Goal: Task Accomplishment & Management: Manage account settings

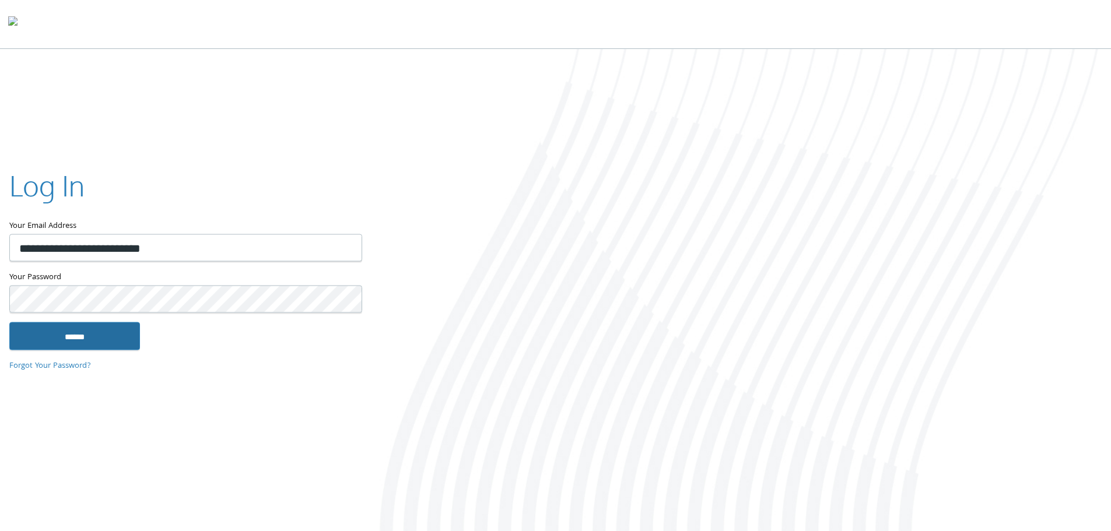
click at [115, 343] on input "******" at bounding box center [74, 336] width 131 height 28
type input "**********"
click at [111, 342] on input "******" at bounding box center [74, 336] width 131 height 28
